Goal: Find specific page/section: Find specific page/section

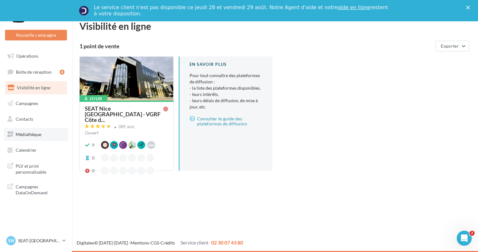
click at [39, 135] on span "Médiathèque" at bounding box center [29, 133] width 26 height 5
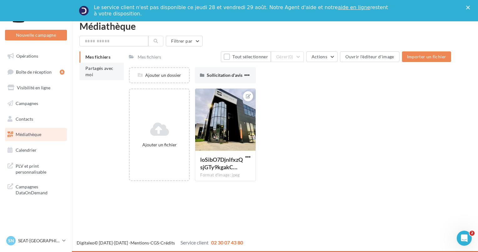
click at [99, 73] on li "Partagés avec moi" at bounding box center [102, 72] width 44 height 18
